Goal: Book appointment/travel/reservation

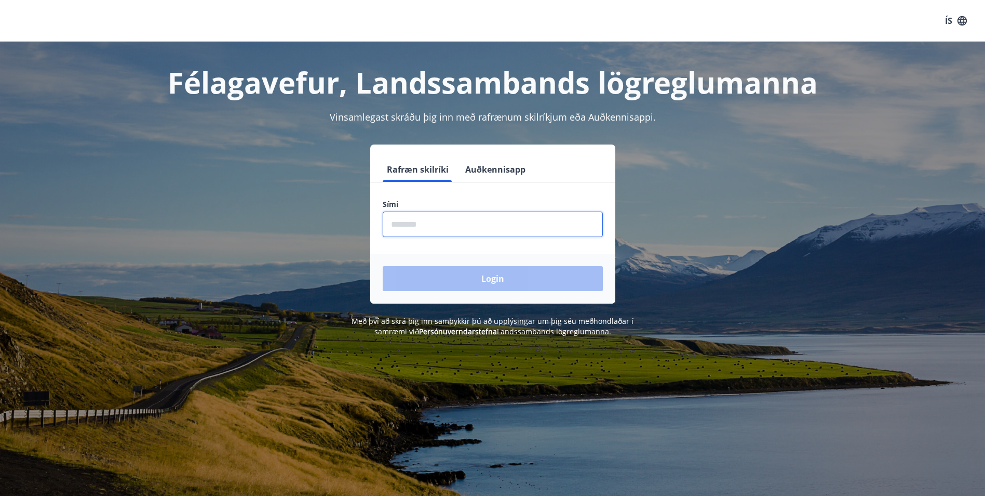
click at [418, 224] on input "phone" at bounding box center [493, 223] width 220 height 25
click at [419, 222] on input "phone" at bounding box center [493, 223] width 220 height 25
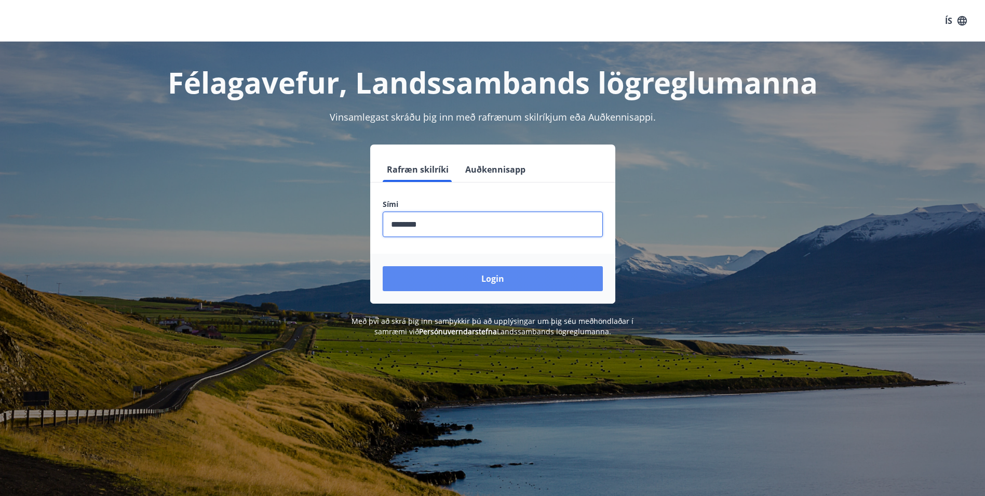
type input "********"
click at [484, 277] on button "Login" at bounding box center [493, 278] width 220 height 25
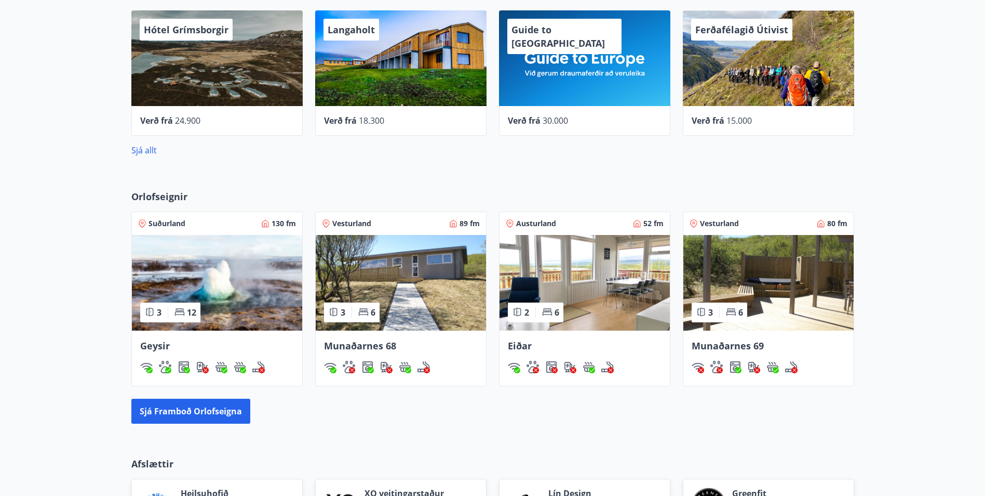
scroll to position [623, 0]
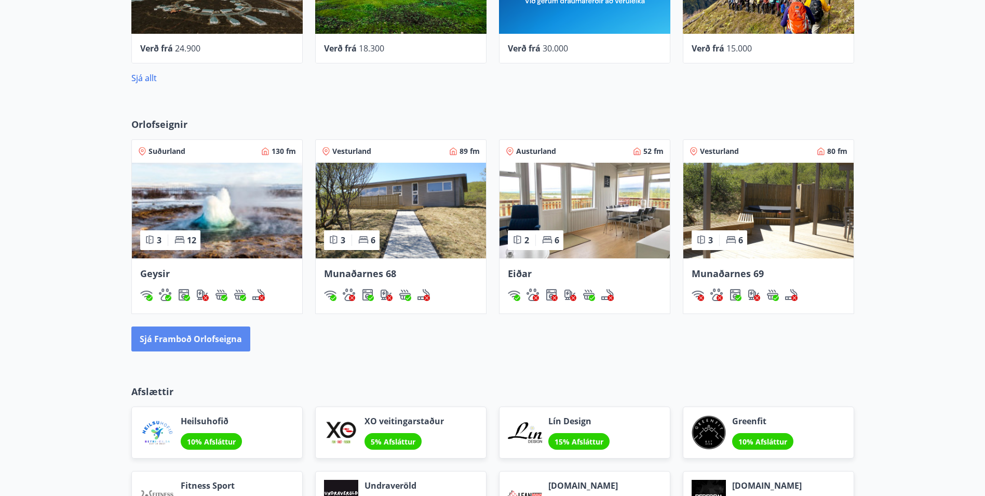
click at [235, 342] on button "Sjá framboð orlofseigna" at bounding box center [190, 338] width 119 height 25
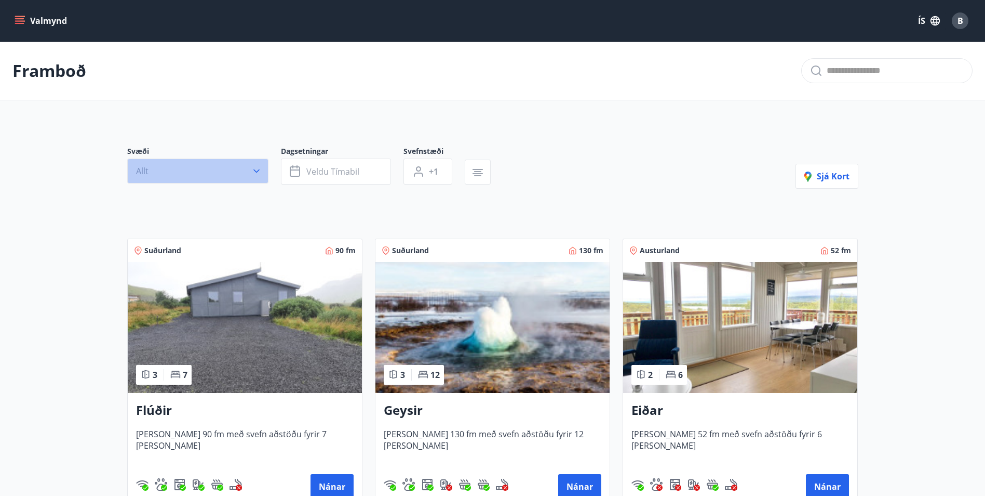
click at [252, 172] on icon "button" at bounding box center [256, 171] width 10 height 10
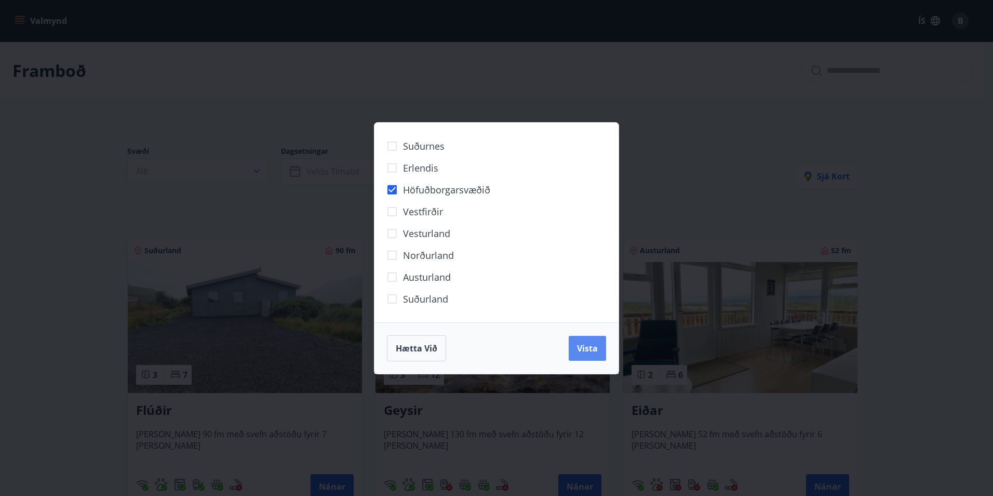
click at [593, 349] on span "Vista" at bounding box center [587, 347] width 21 height 11
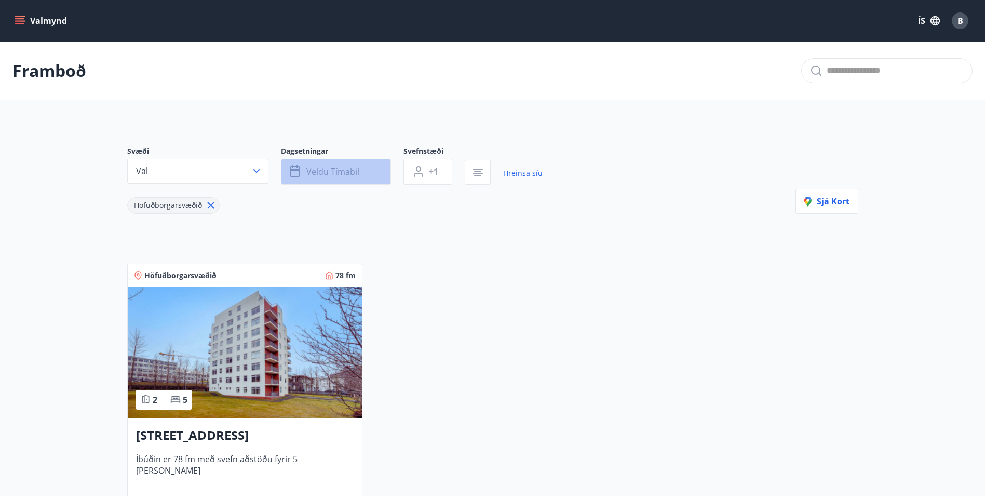
click at [314, 171] on span "Veldu tímabil" at bounding box center [332, 171] width 53 height 11
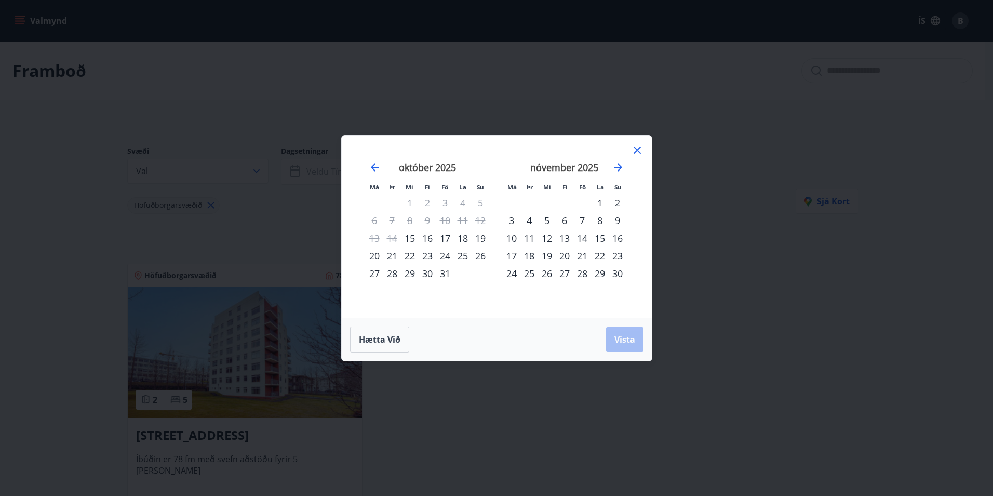
click at [424, 239] on div "16" at bounding box center [428, 238] width 18 height 18
click at [440, 239] on div "17" at bounding box center [445, 238] width 18 height 18
click at [628, 339] on span "Vista" at bounding box center [625, 339] width 21 height 11
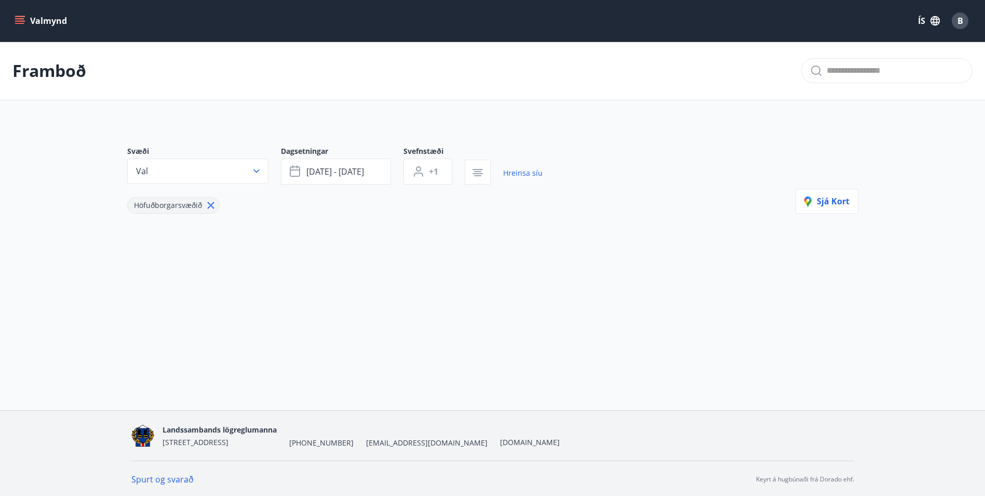
scroll to position [2, 0]
click at [244, 172] on button "Val" at bounding box center [197, 169] width 141 height 25
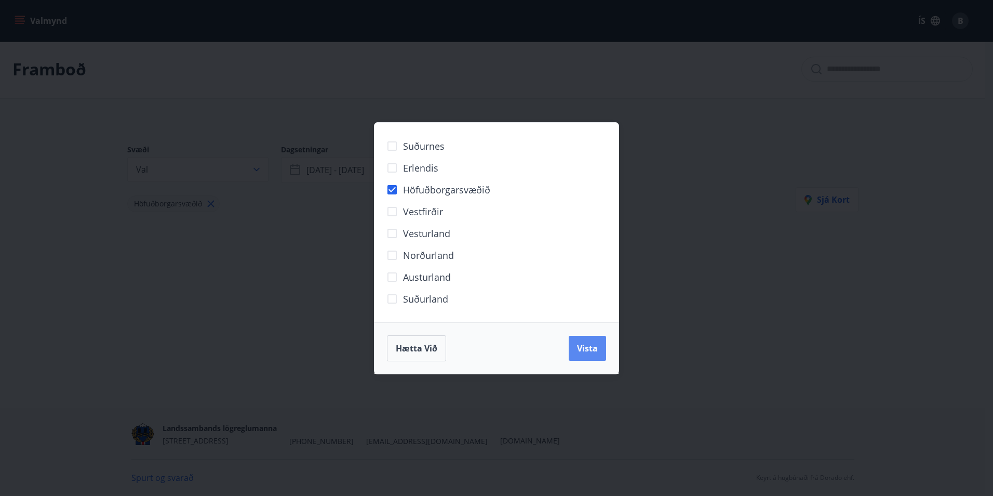
drag, startPoint x: 608, startPoint y: 351, endPoint x: 596, endPoint y: 350, distance: 12.6
click at [596, 350] on div "Hætta við Vista" at bounding box center [497, 347] width 244 height 51
click at [596, 350] on span "Vista" at bounding box center [587, 347] width 21 height 11
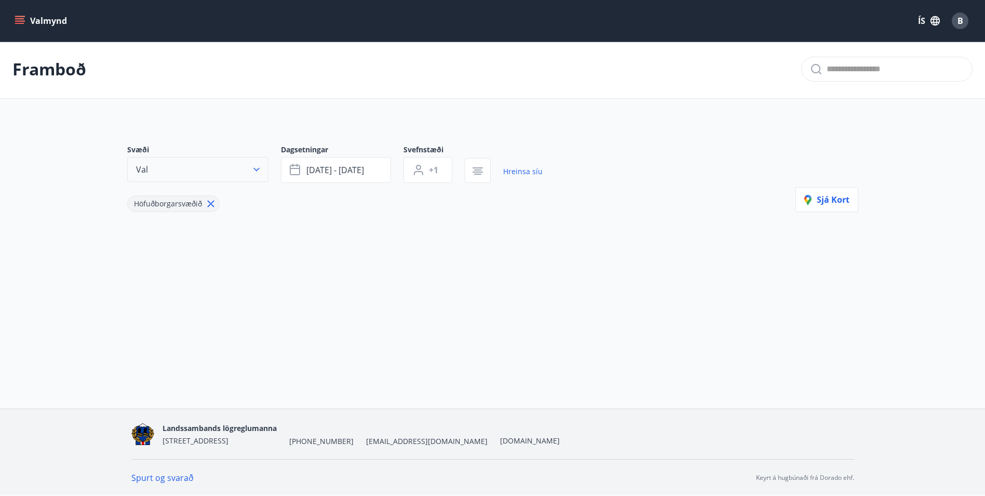
click at [237, 168] on button "Val" at bounding box center [197, 169] width 141 height 25
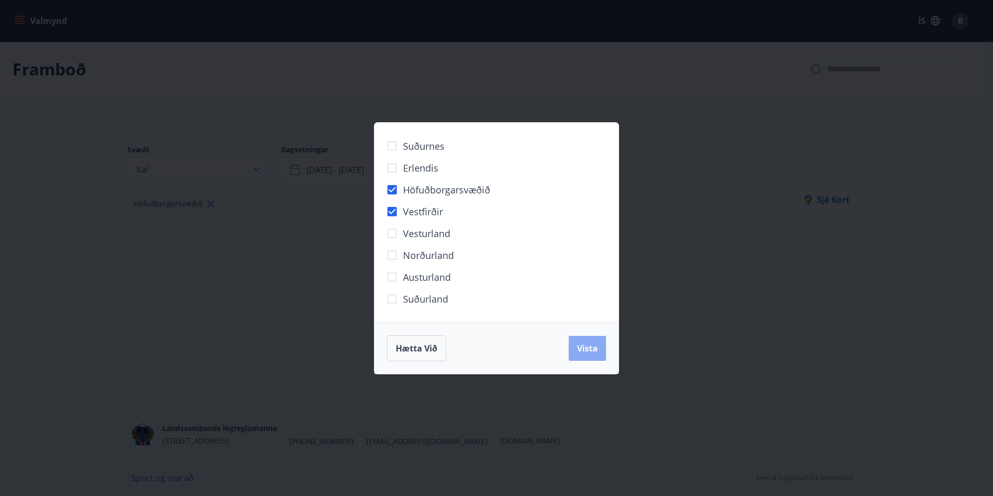
click at [581, 351] on span "Vista" at bounding box center [587, 347] width 21 height 11
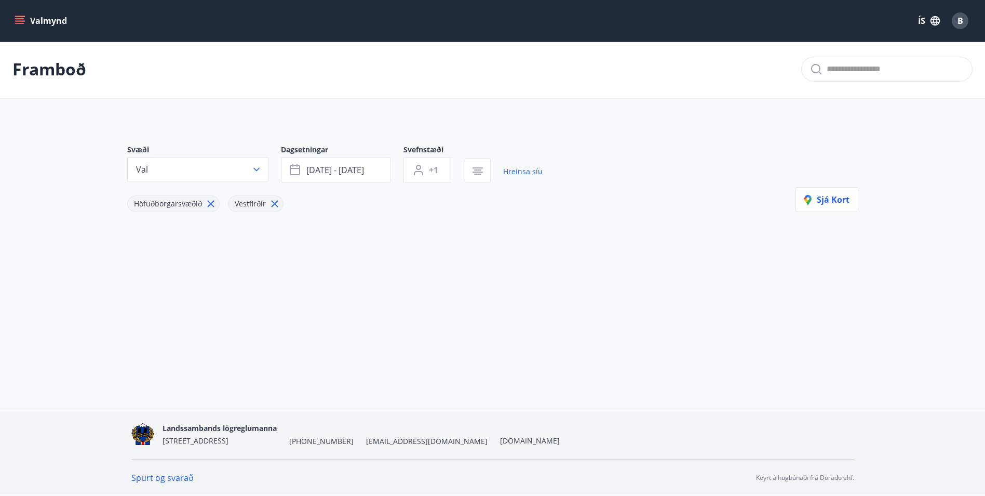
click at [241, 233] on div "Svæði Val Dagsetningar [DATE] - [DATE] Svefnstæði +1 Hreinsa síu Höfuðborgarsvæ…" at bounding box center [493, 194] width 748 height 151
click at [262, 169] on button "Val" at bounding box center [197, 169] width 141 height 25
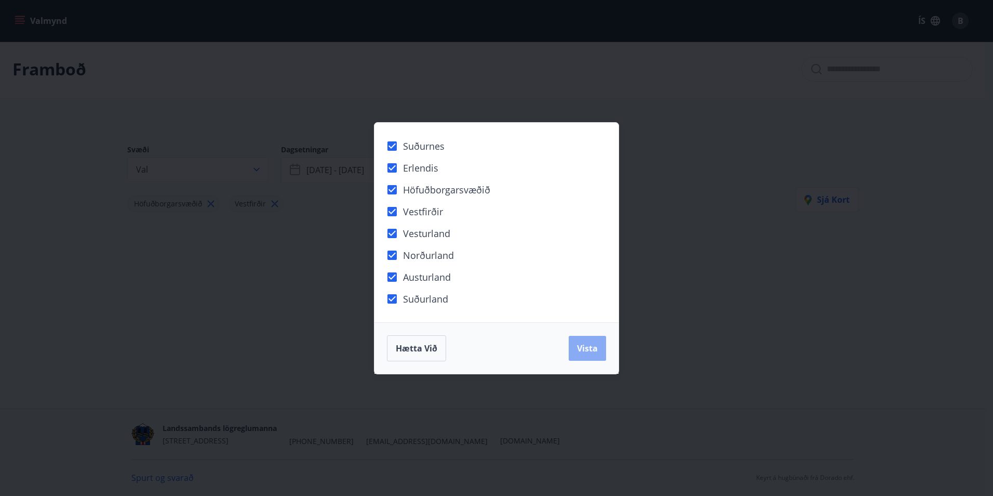
click at [580, 354] on button "Vista" at bounding box center [587, 348] width 37 height 25
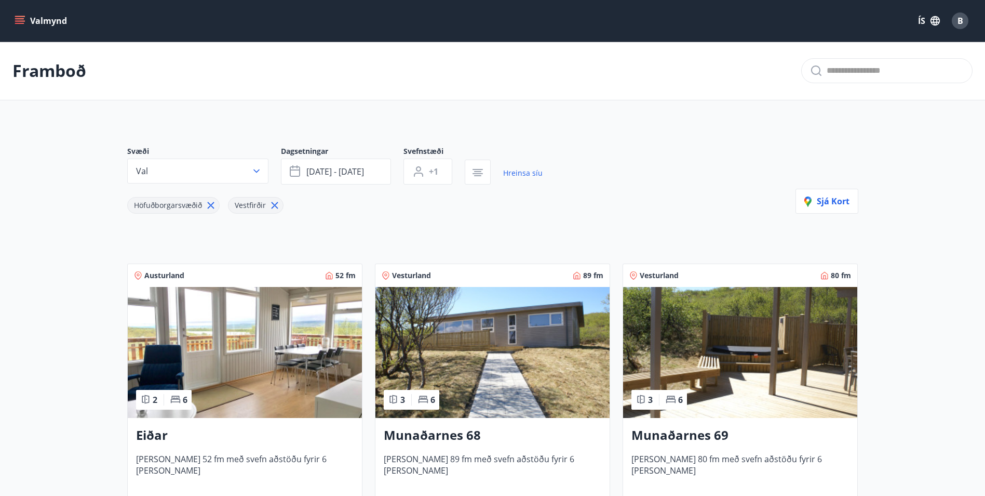
scroll to position [2, 0]
